Goal: Check status: Check status

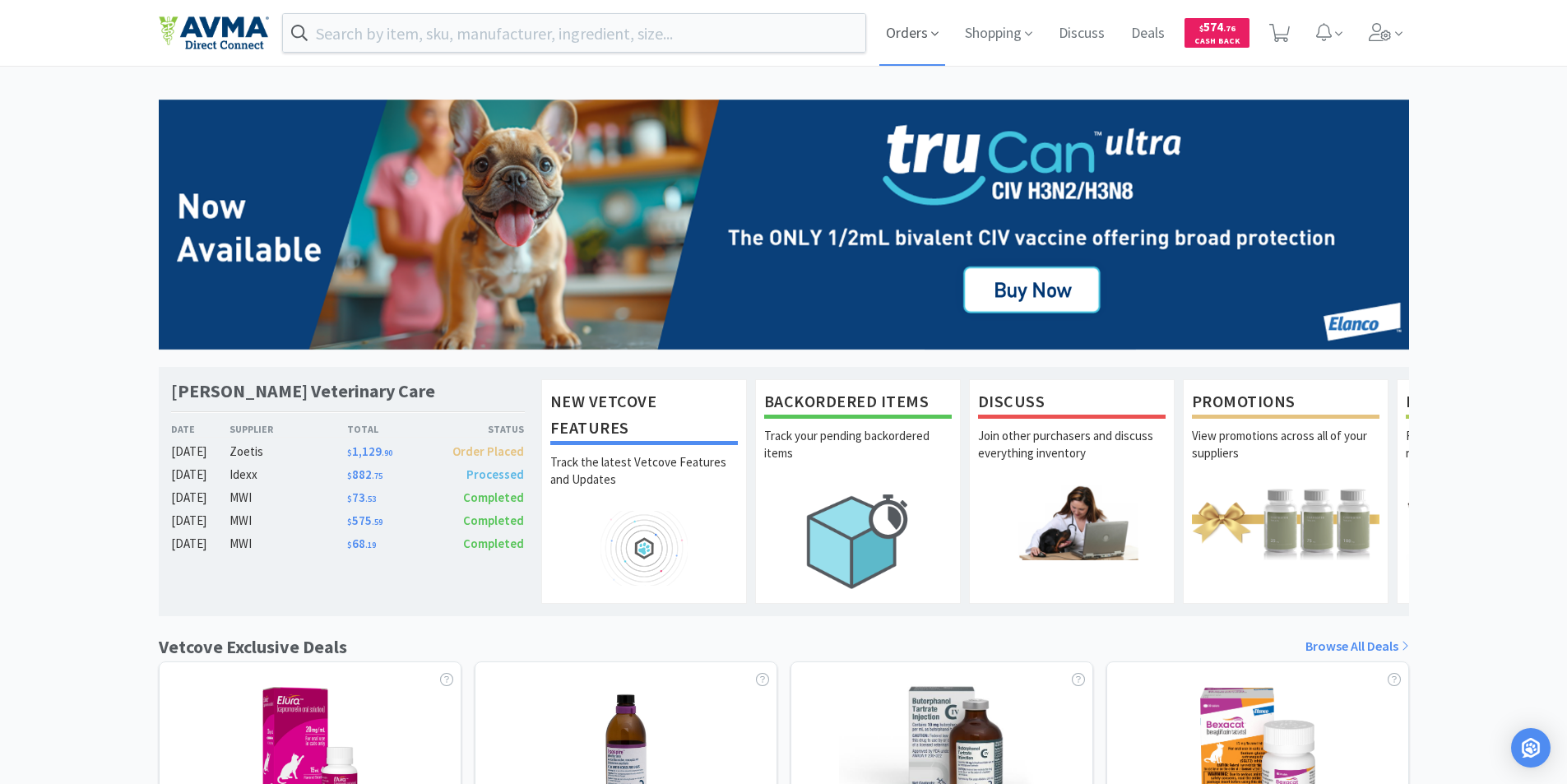
click at [897, 36] on span "Orders" at bounding box center [912, 33] width 66 height 66
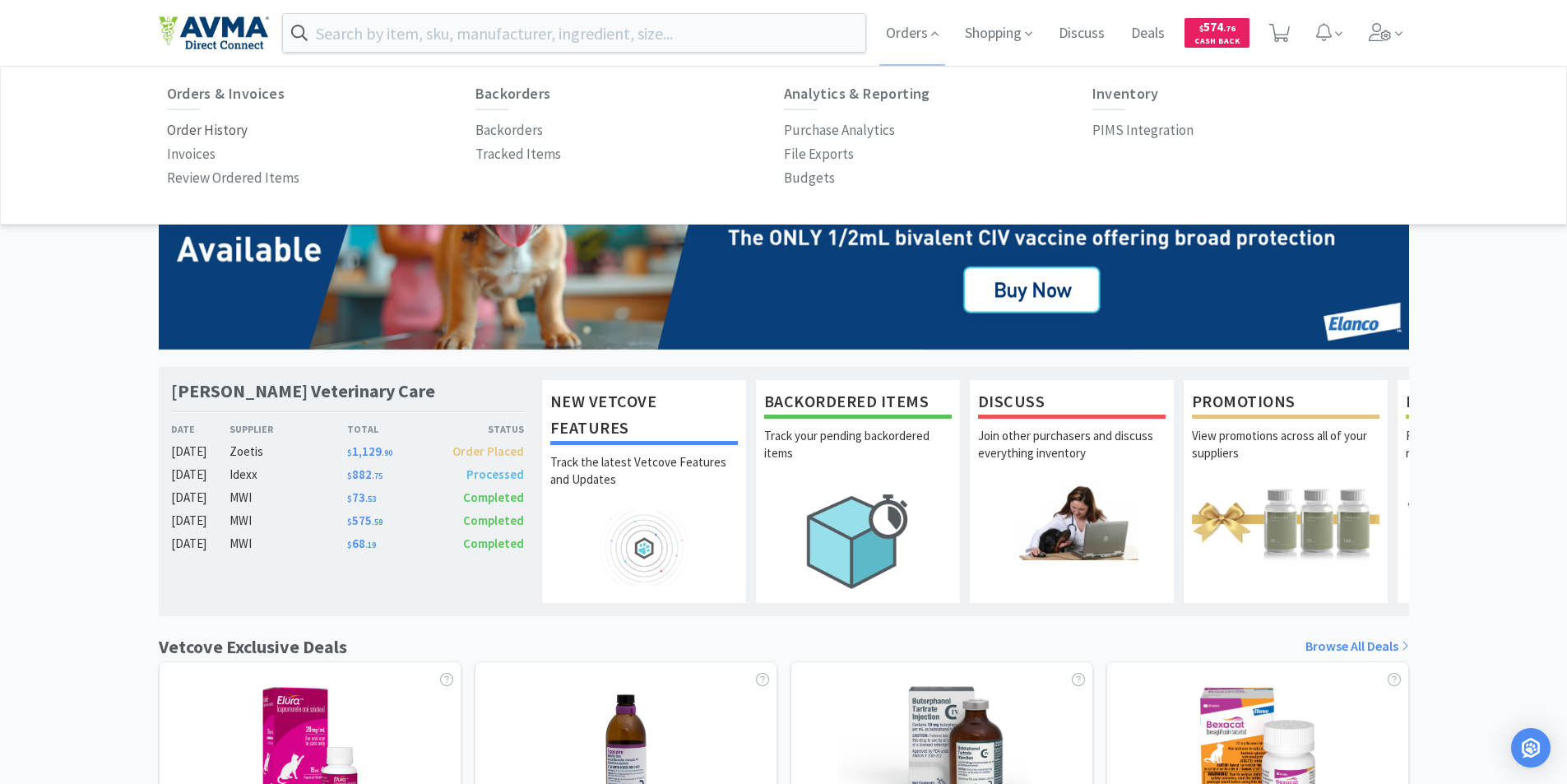
click at [198, 127] on p "Order History" at bounding box center [207, 129] width 81 height 22
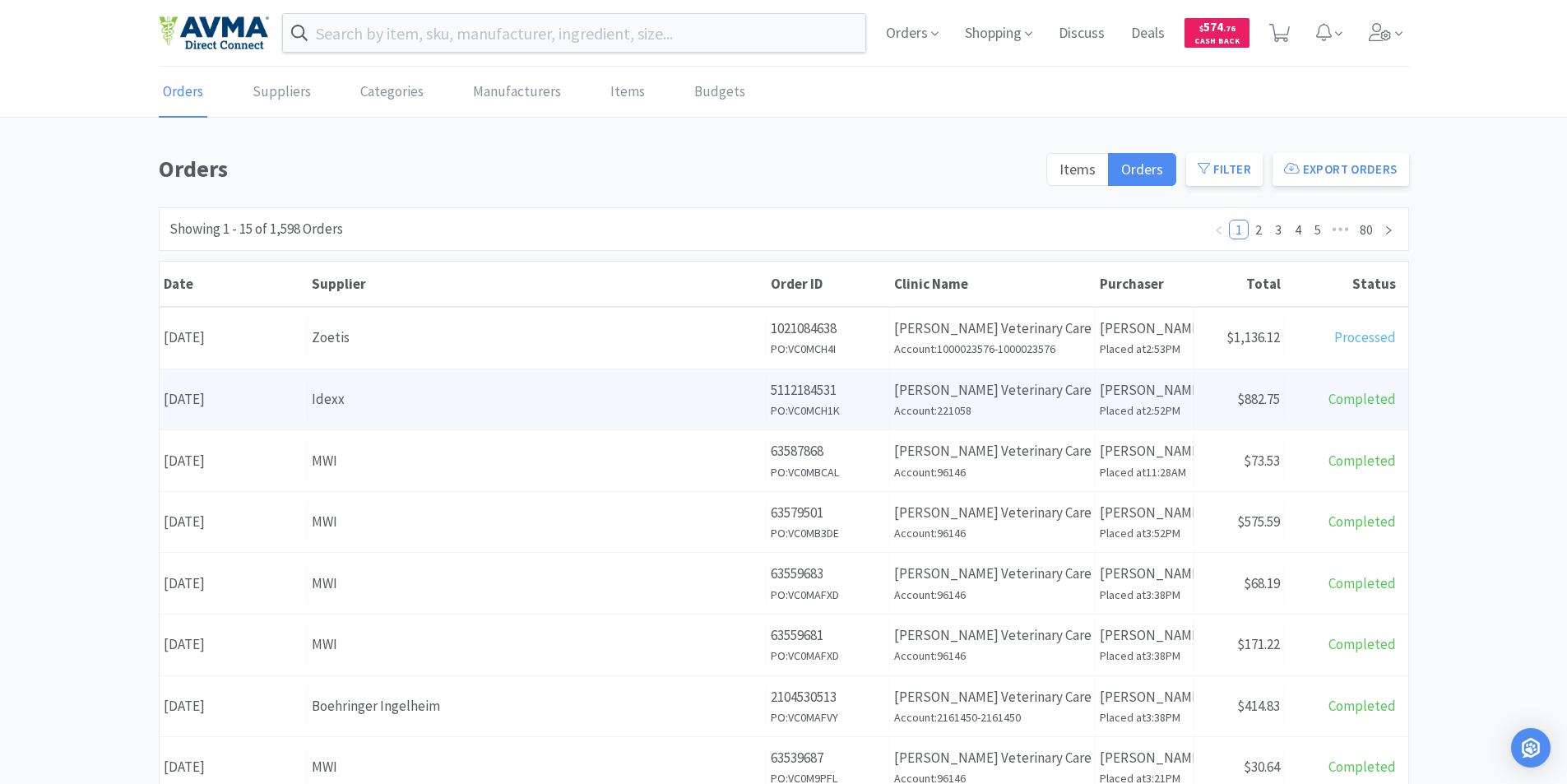
click at [225, 396] on div "Date [DATE]" at bounding box center [233, 400] width 148 height 42
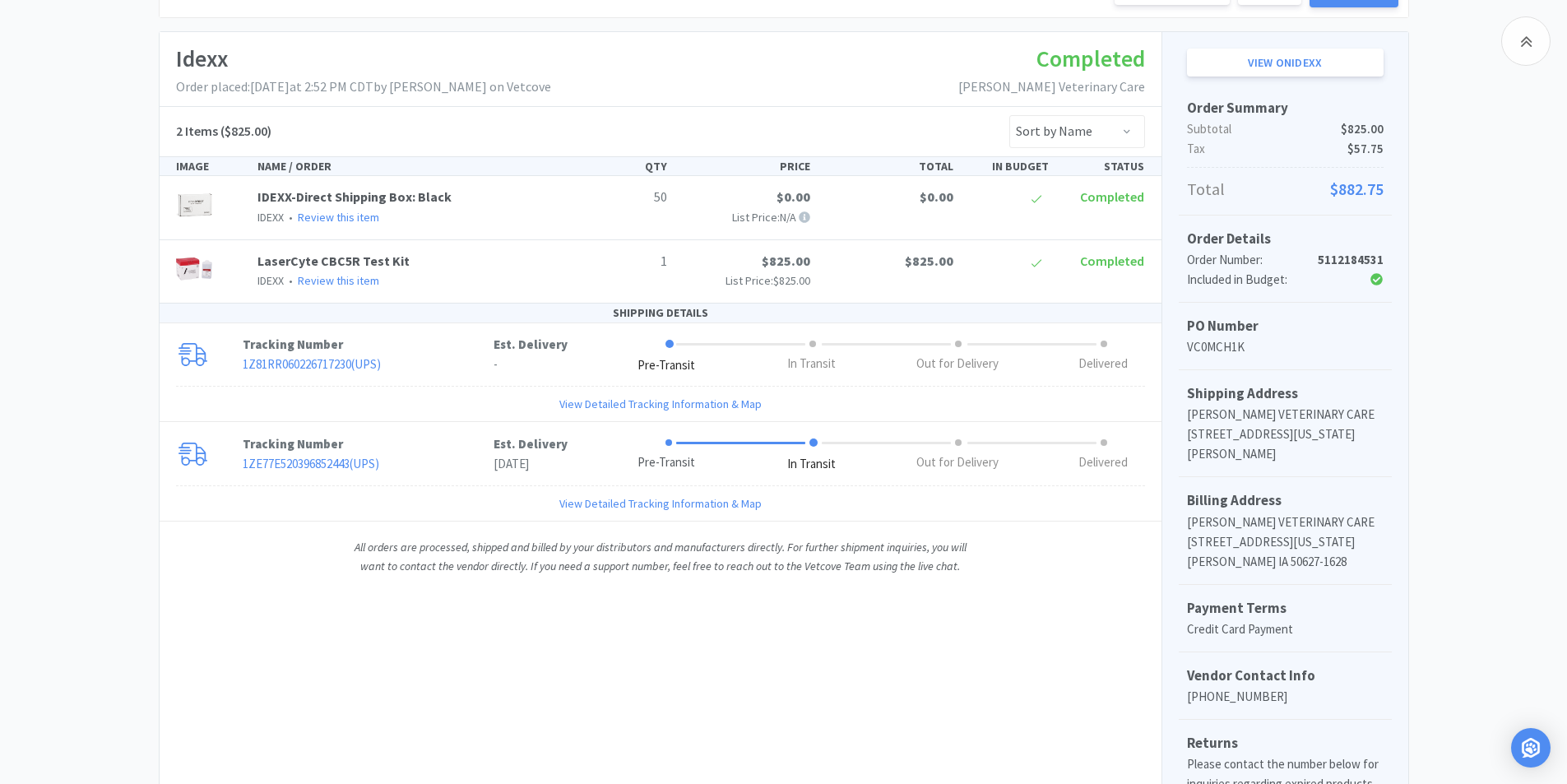
scroll to position [246, 0]
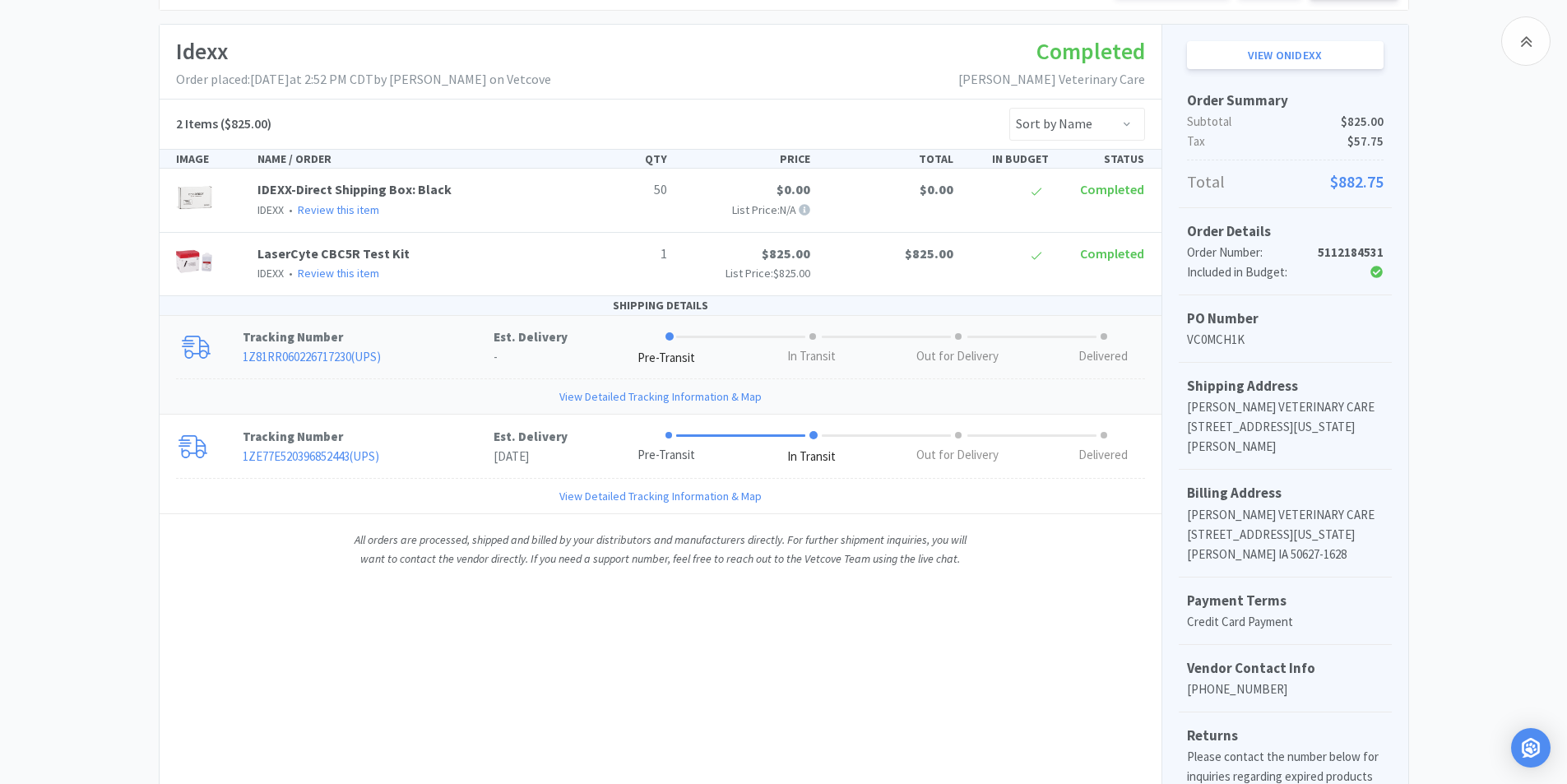
click at [332, 350] on link "1Z81RR060226717230 ( UPS )" at bounding box center [312, 357] width 138 height 15
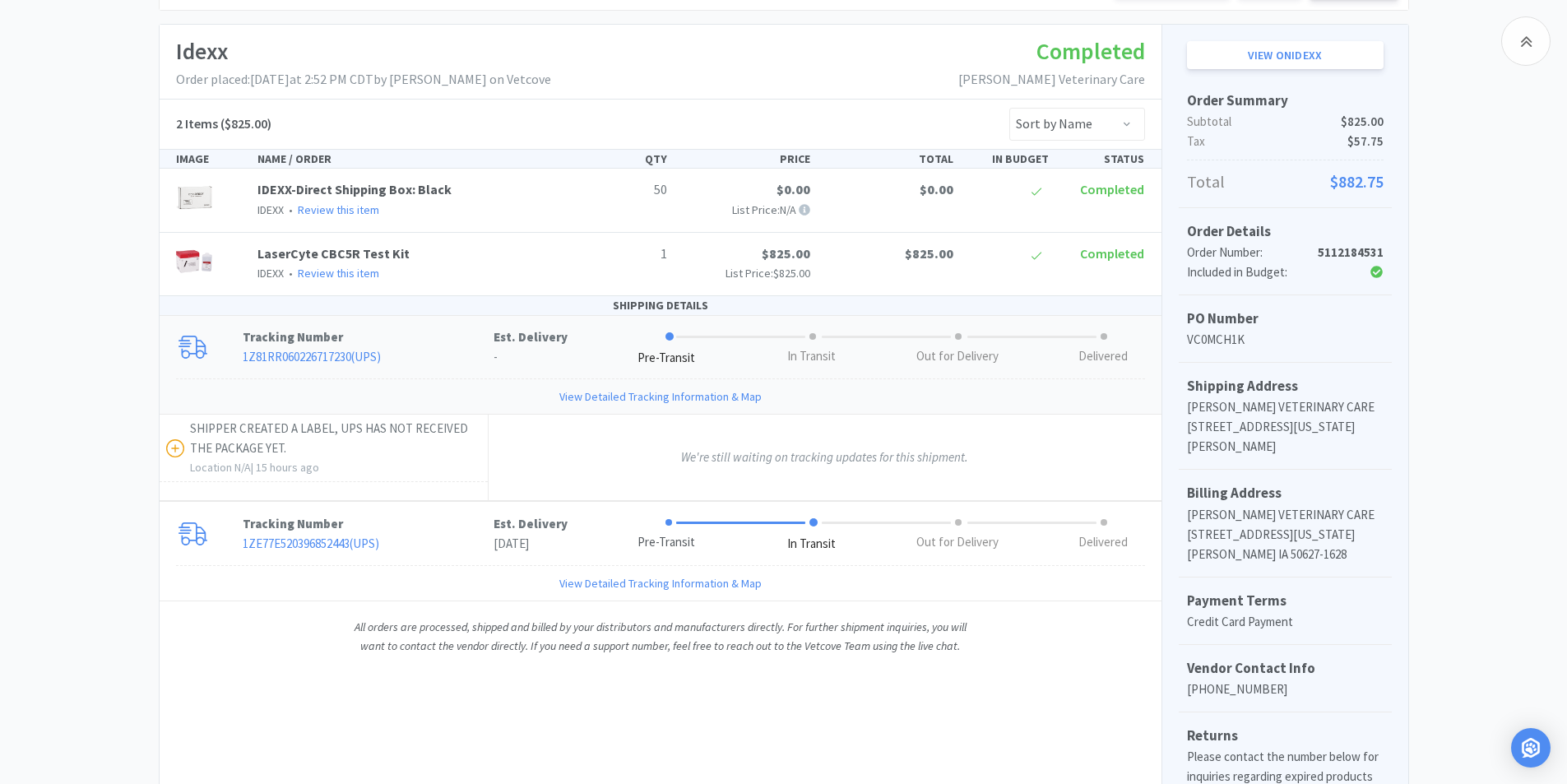
scroll to position [0, 0]
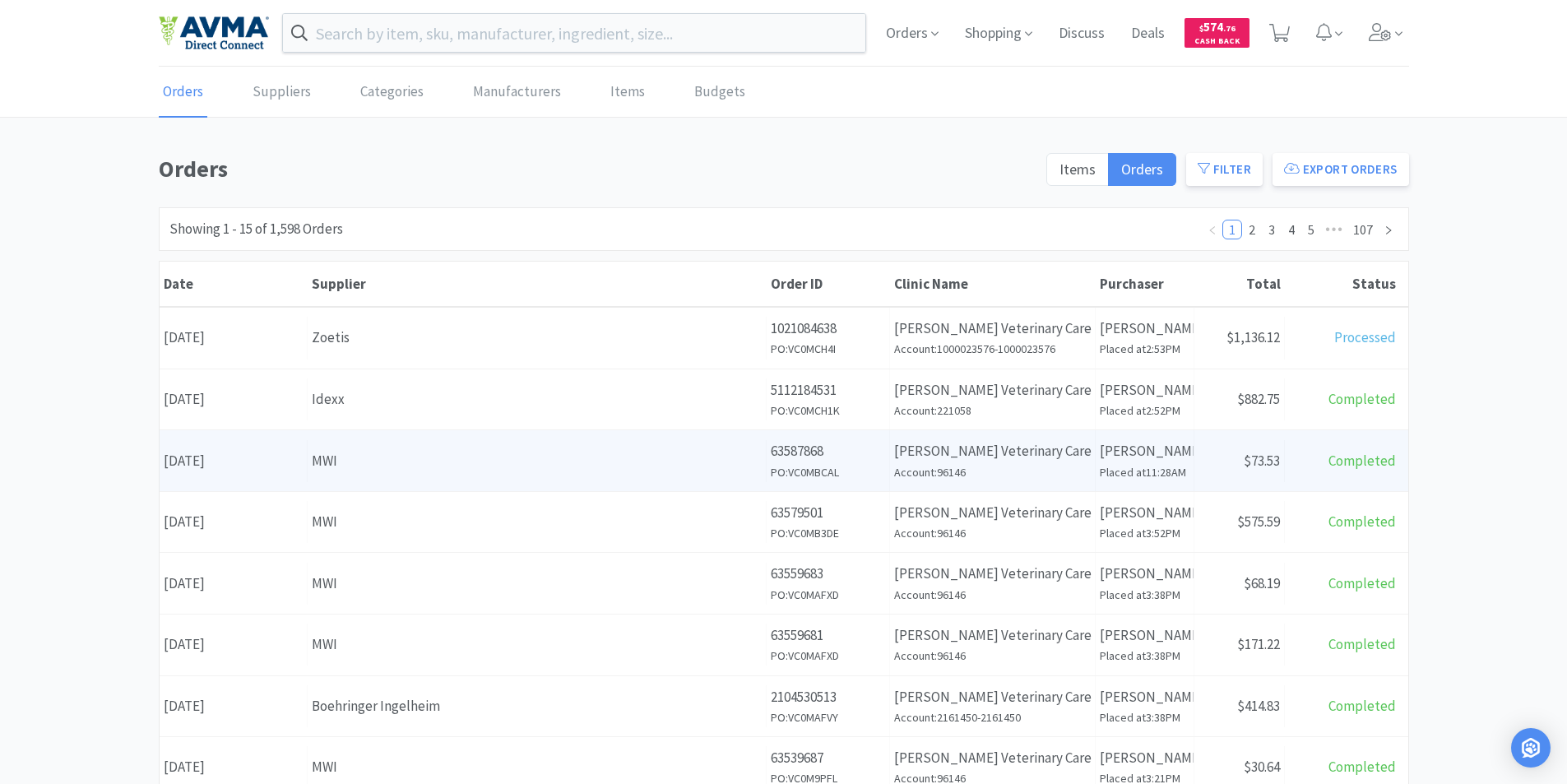
scroll to position [82, 0]
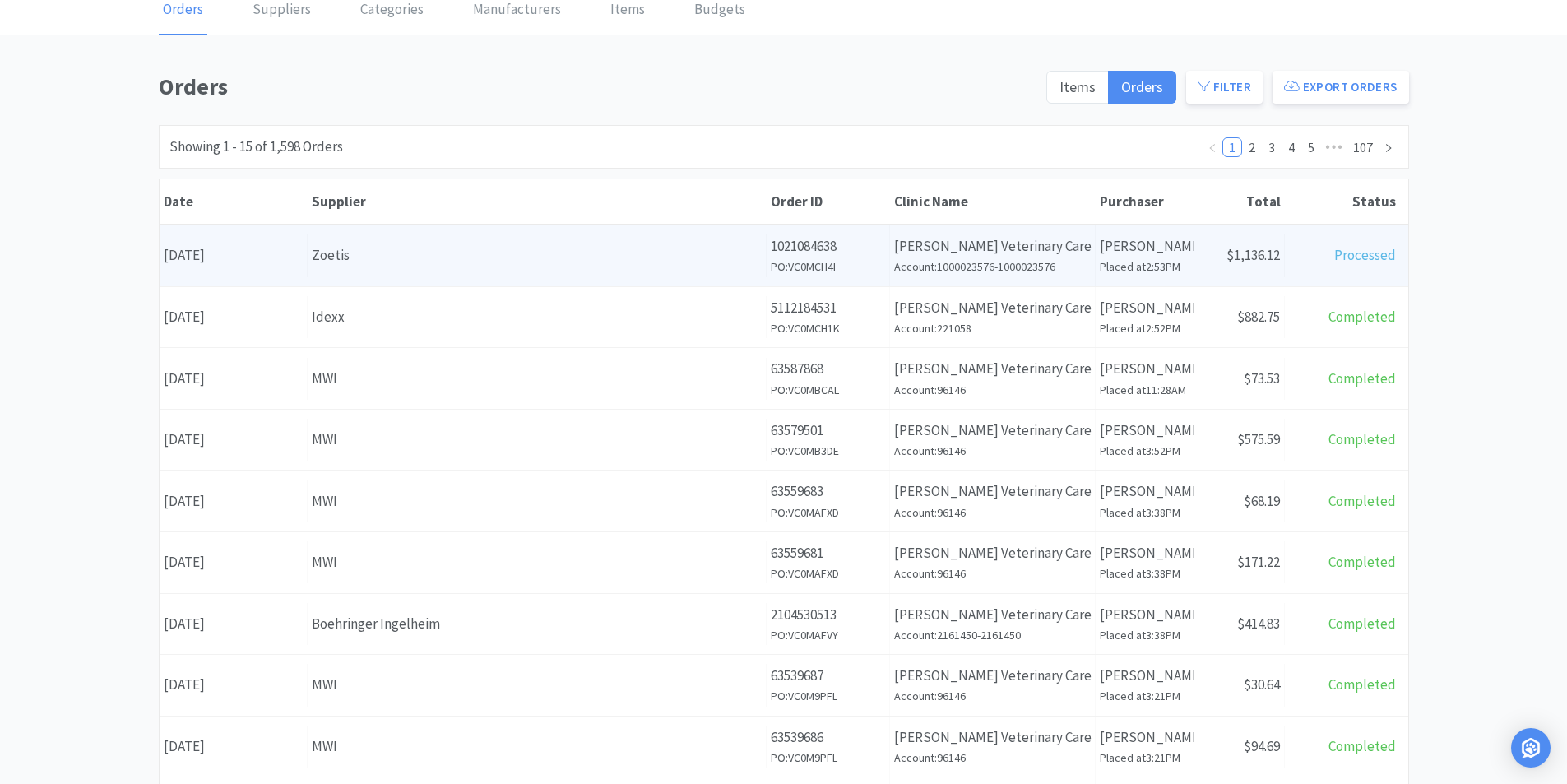
click at [235, 251] on div "Date [DATE]" at bounding box center [233, 256] width 148 height 42
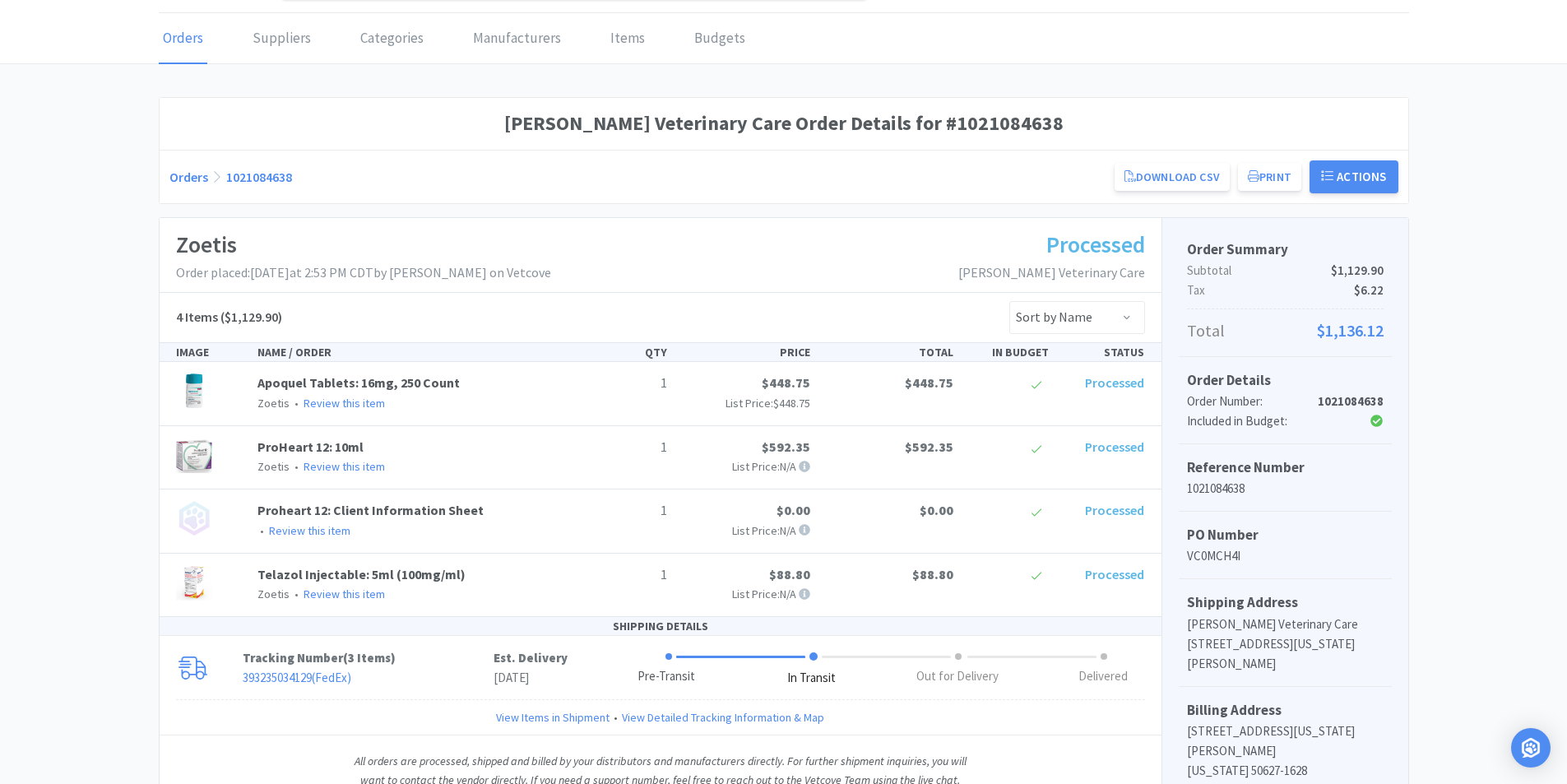
scroll to position [82, 0]
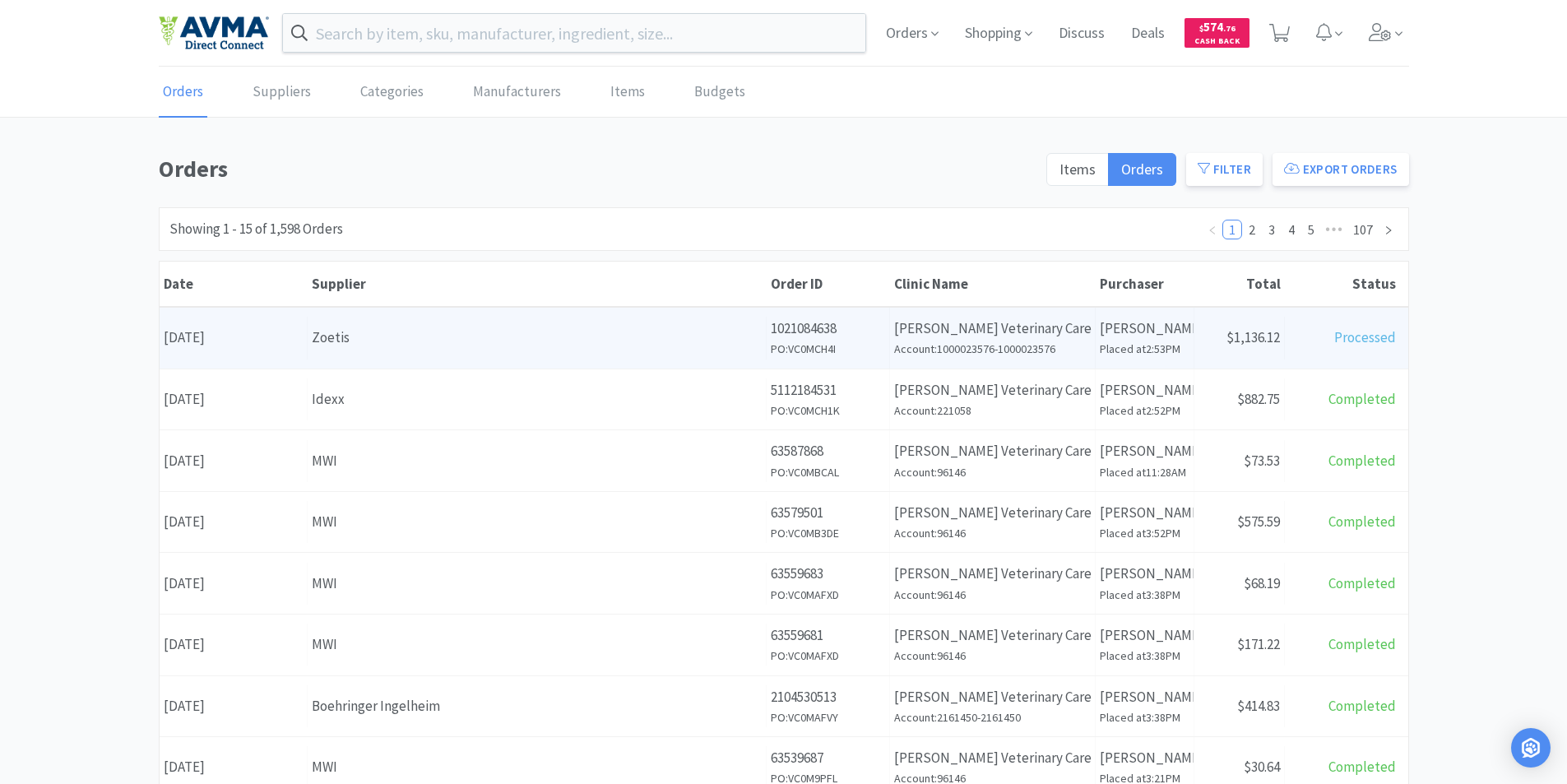
click at [230, 333] on div "Date [DATE]" at bounding box center [233, 337] width 148 height 42
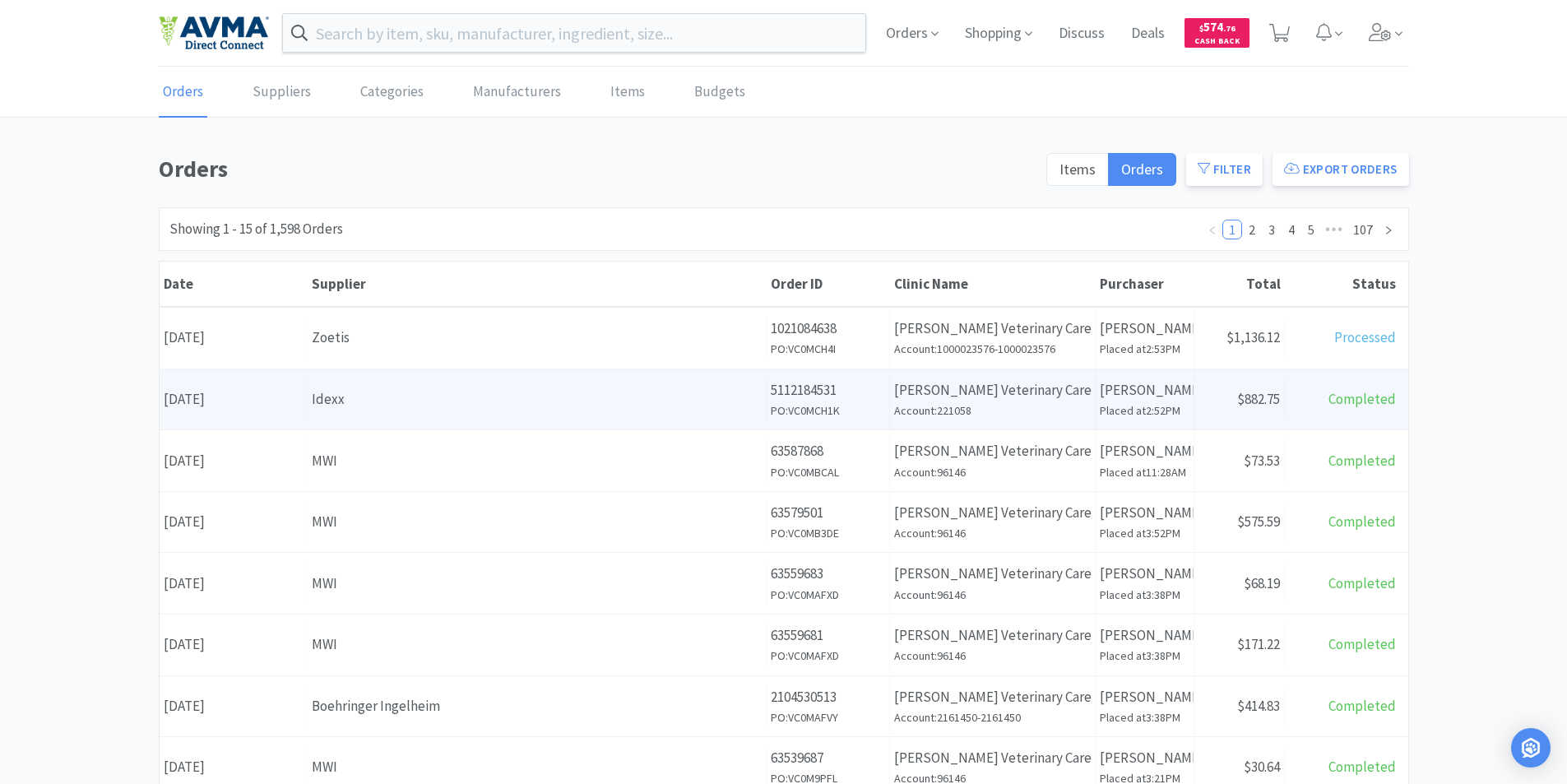
click at [254, 402] on div "Date [DATE]" at bounding box center [233, 400] width 148 height 42
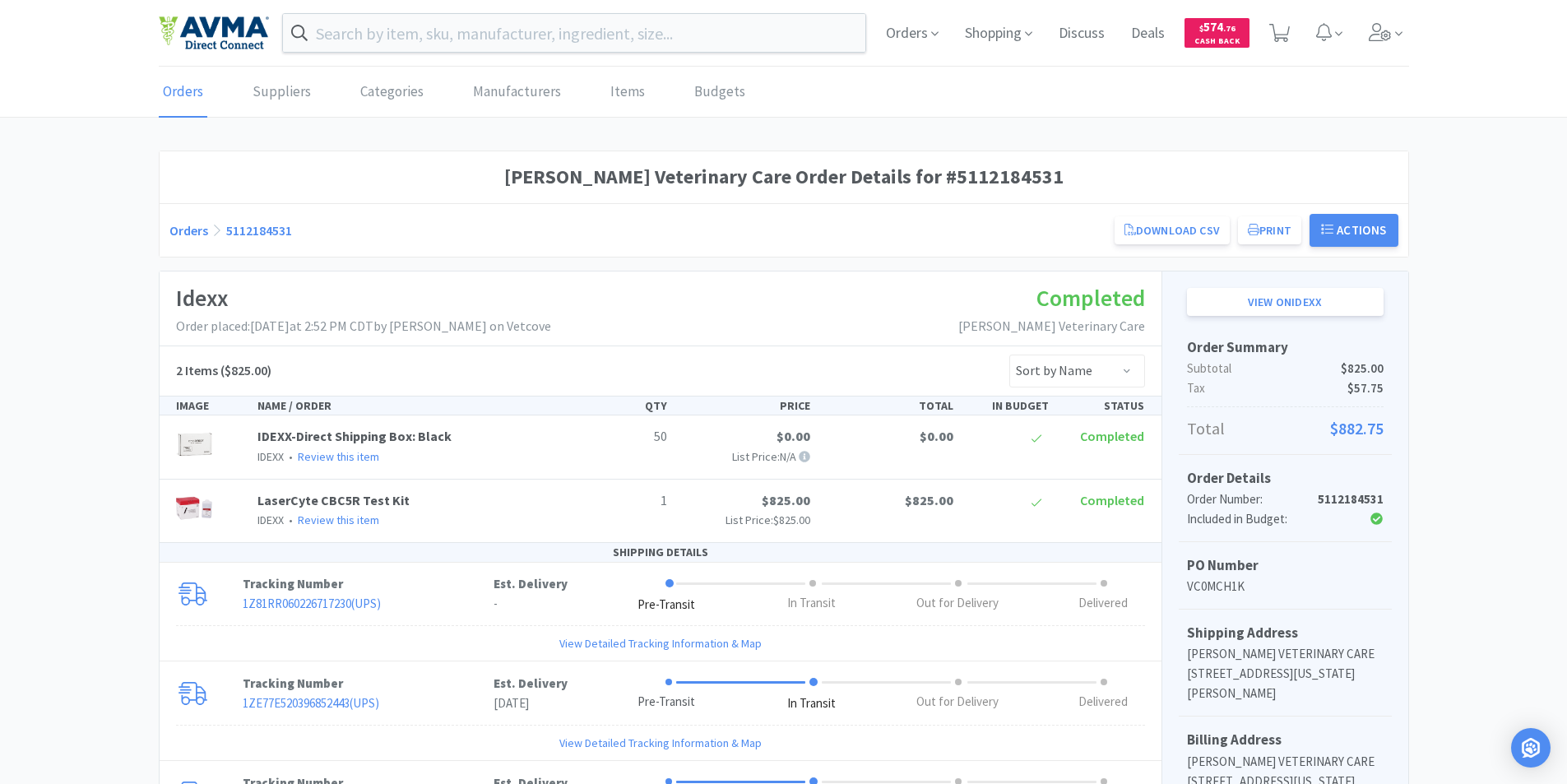
click at [178, 94] on link "Orders" at bounding box center [183, 92] width 49 height 50
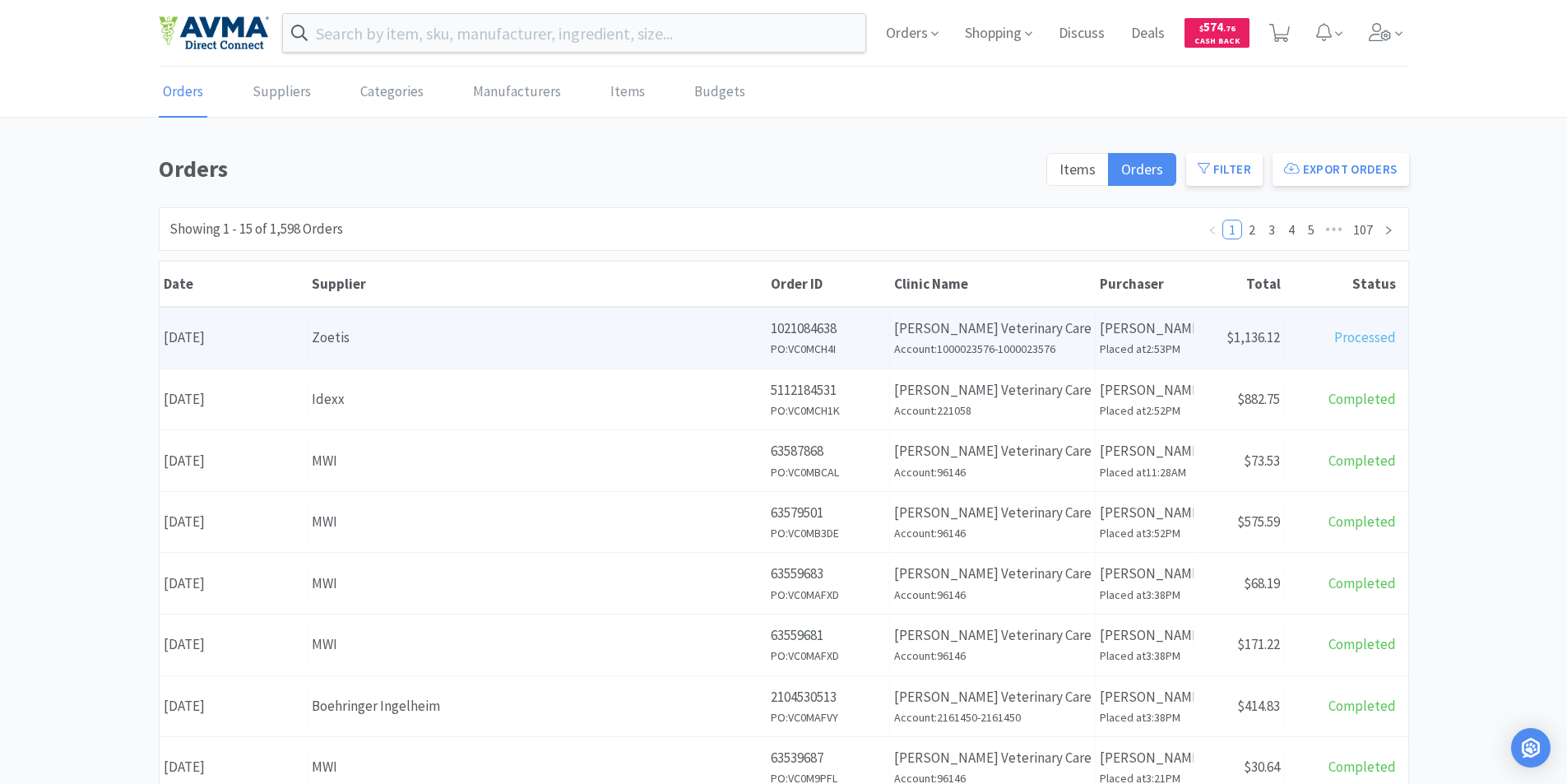
click at [227, 337] on div "Date [DATE]" at bounding box center [233, 337] width 148 height 42
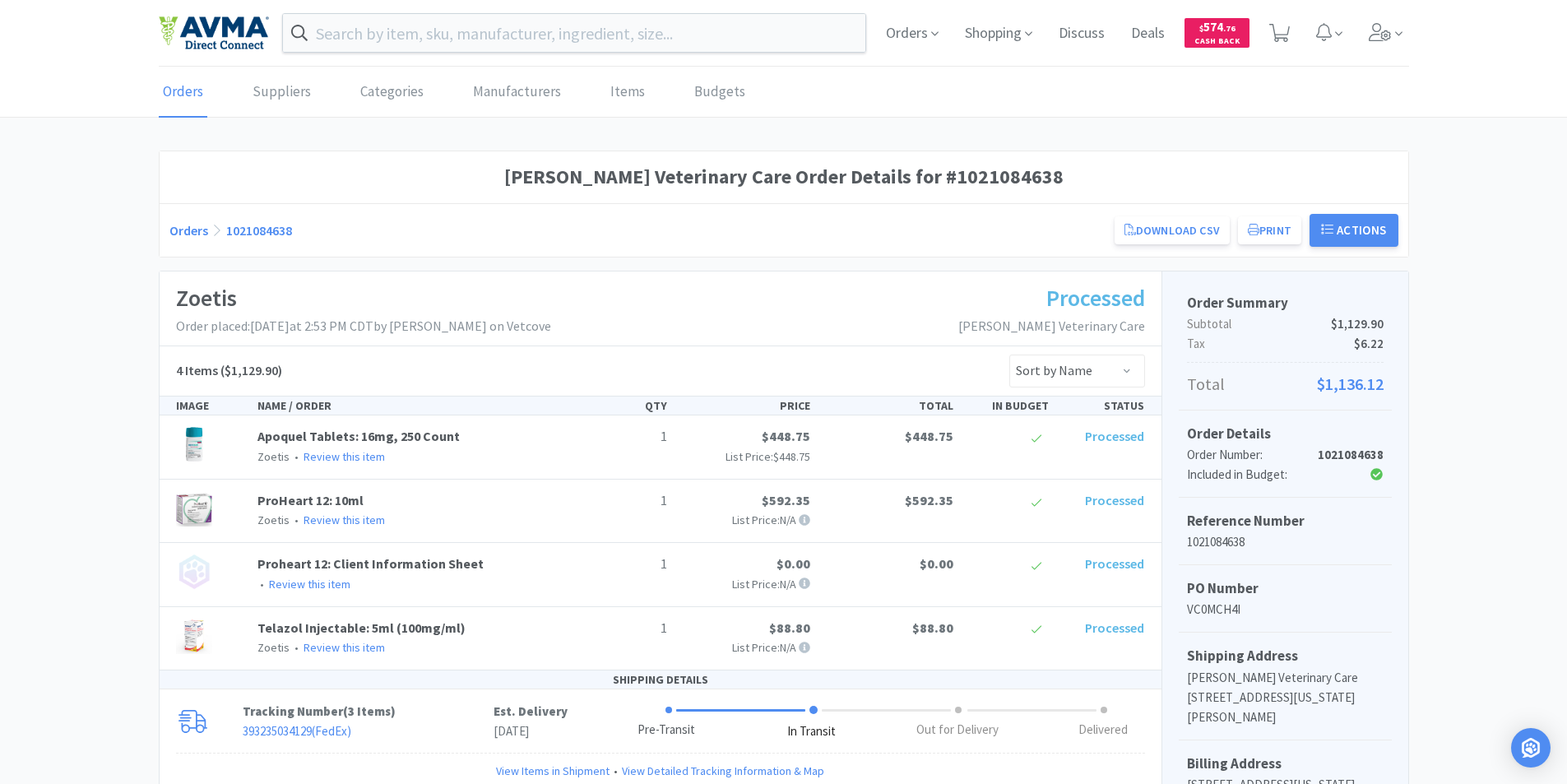
scroll to position [165, 0]
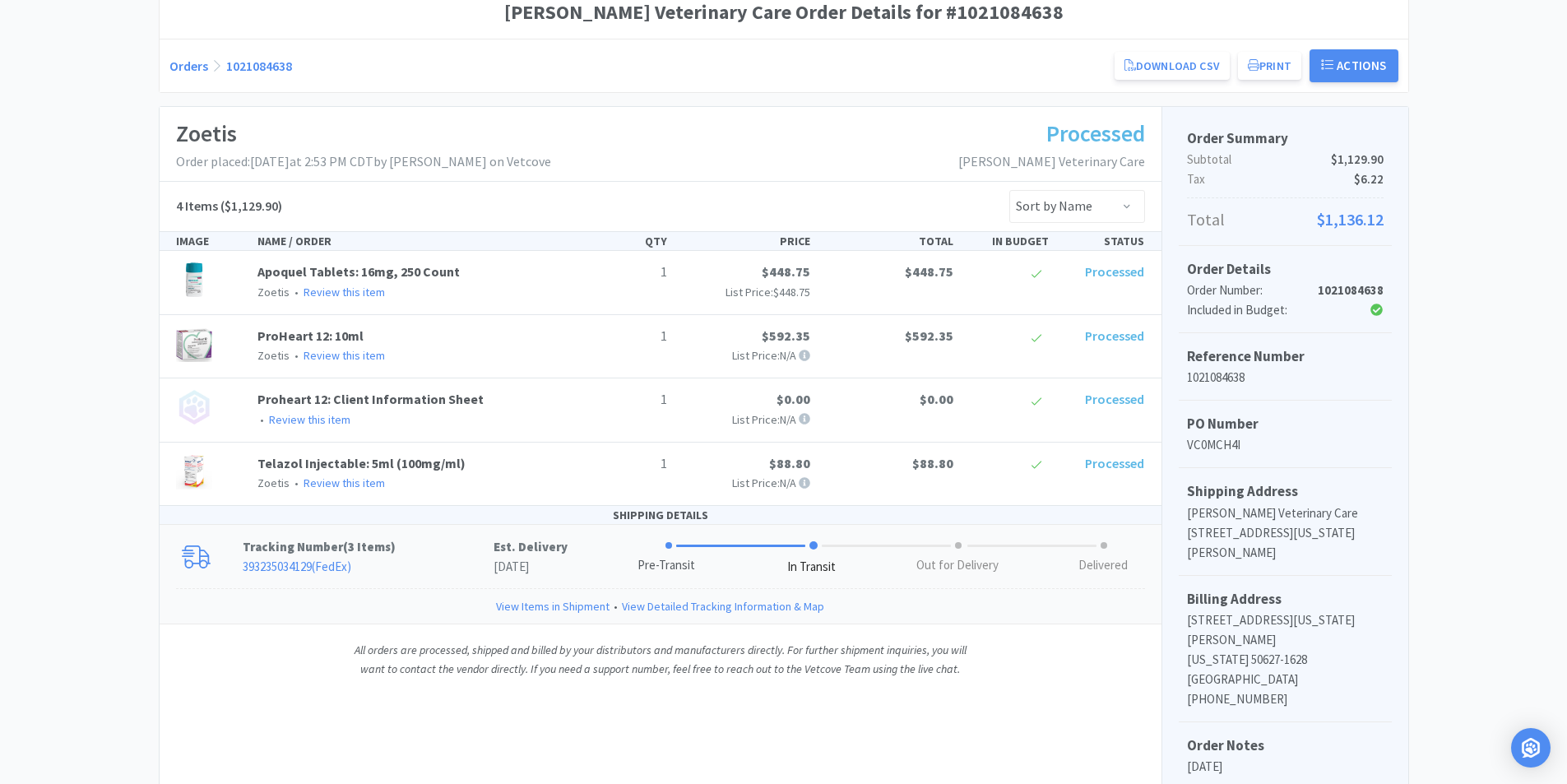
click at [624, 605] on link "View Detailed Tracking Information & Map" at bounding box center [723, 606] width 202 height 18
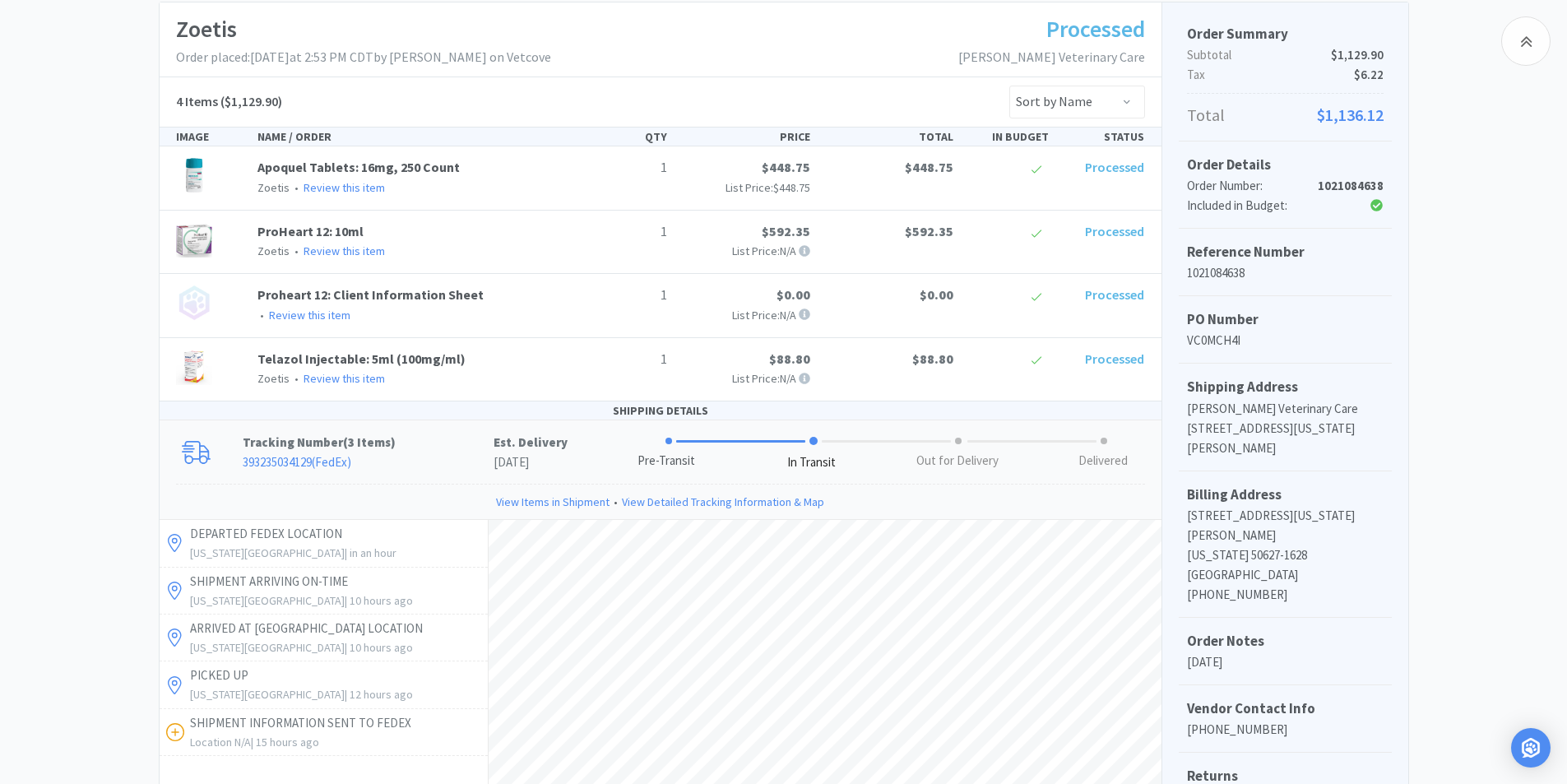
scroll to position [0, 0]
